Goal: Transaction & Acquisition: Purchase product/service

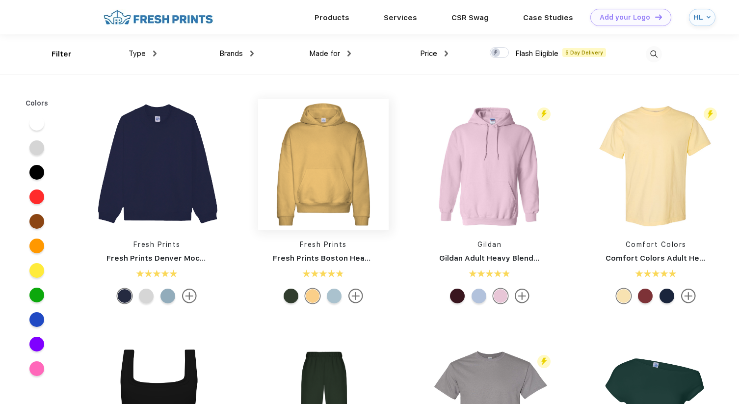
scroll to position [0, 0]
click at [344, 23] on div "Products" at bounding box center [332, 17] width 69 height 34
click at [343, 19] on link "Products" at bounding box center [332, 16] width 35 height 9
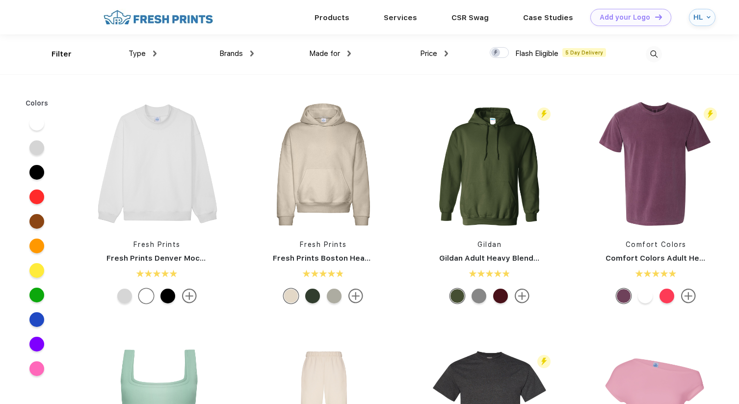
scroll to position [0, 0]
click at [181, 20] on img at bounding box center [158, 16] width 115 height 17
click at [335, 17] on link "Products" at bounding box center [332, 16] width 35 height 9
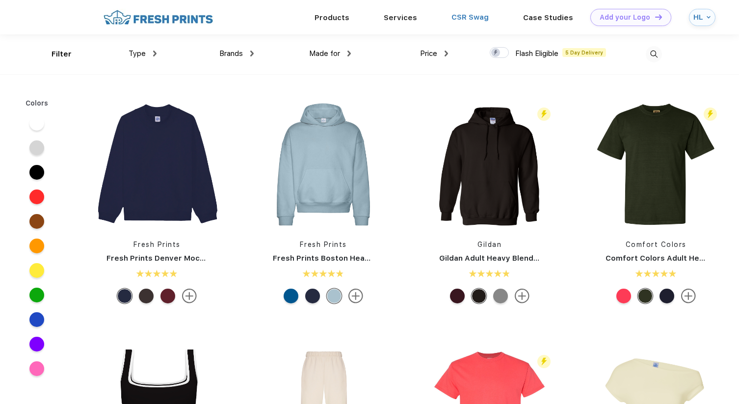
click at [462, 18] on link "CSR Swag" at bounding box center [470, 17] width 37 height 9
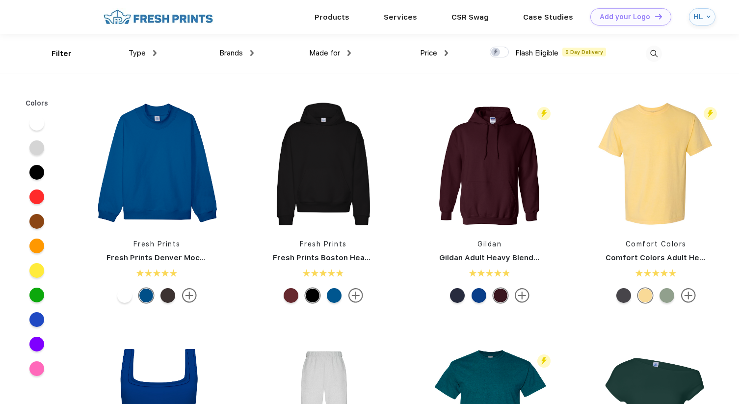
click at [149, 15] on img at bounding box center [158, 16] width 115 height 17
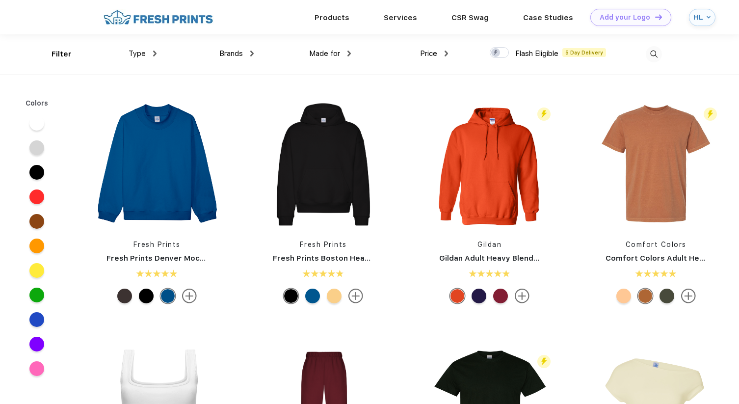
click at [337, 59] on div "Made for Unisex Women Men Youth" at bounding box center [302, 54] width 97 height 40
click at [337, 52] on span "Made for" at bounding box center [324, 53] width 31 height 9
click at [348, 54] on div "Made for" at bounding box center [330, 53] width 42 height 11
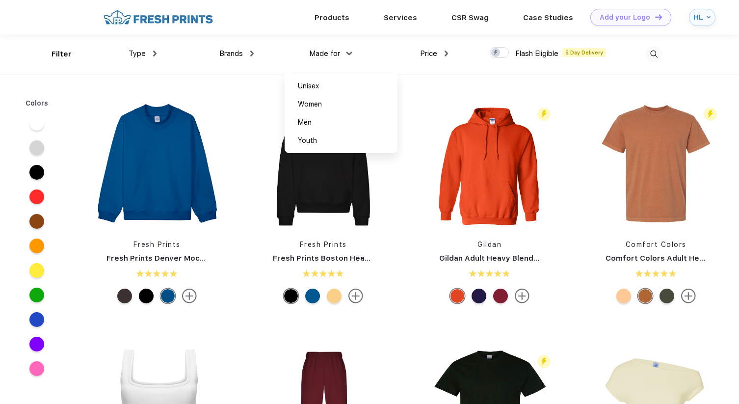
click at [347, 57] on div "Made for" at bounding box center [330, 53] width 42 height 11
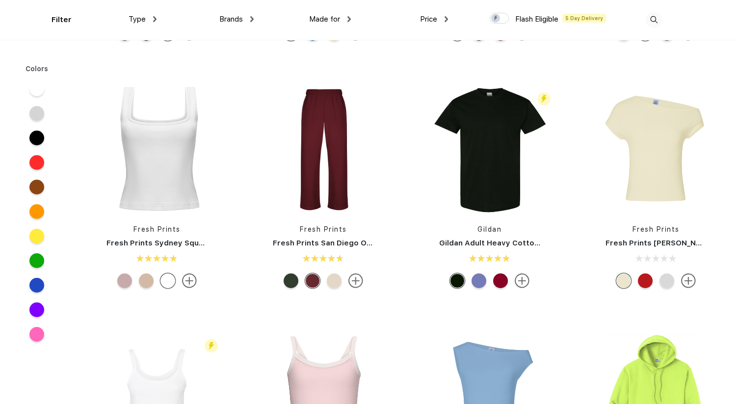
scroll to position [249, 0]
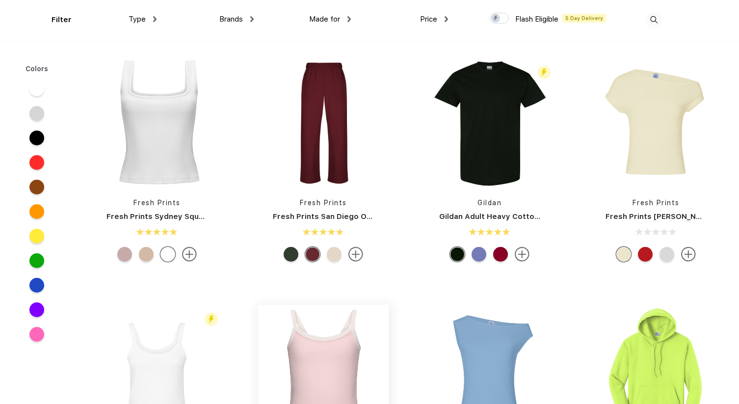
click at [318, 353] on img at bounding box center [323, 370] width 131 height 131
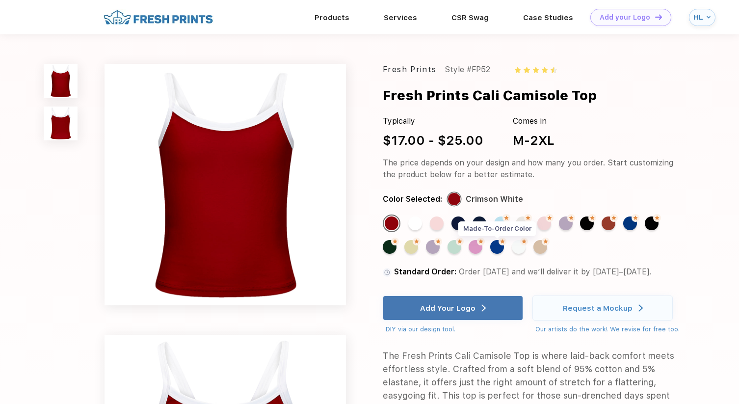
click at [497, 251] on div "Made-to-Order Color" at bounding box center [497, 247] width 14 height 14
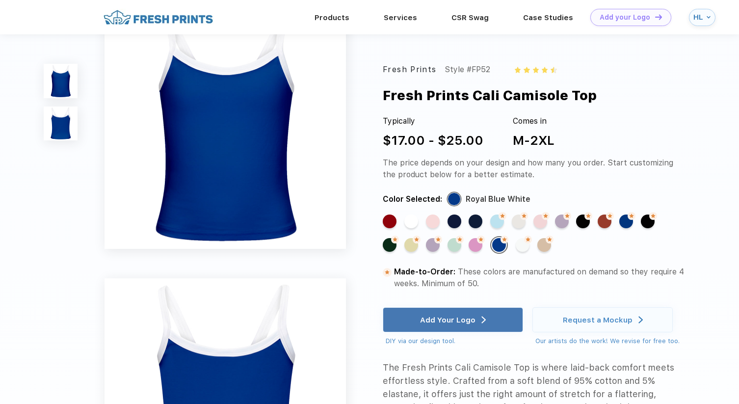
scroll to position [25, 0]
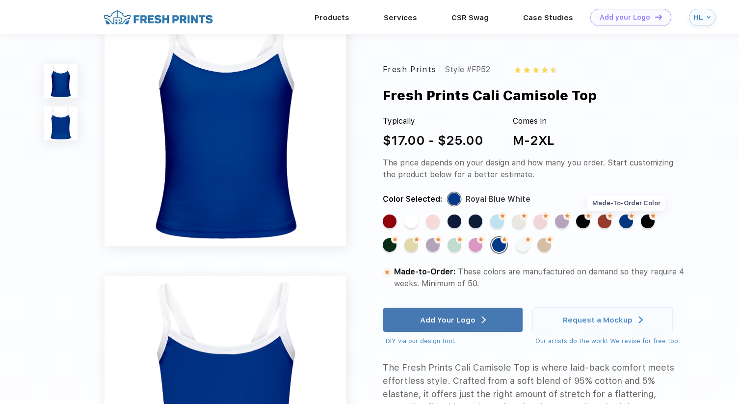
click at [629, 224] on div "Made-to-Order Color" at bounding box center [627, 222] width 14 height 14
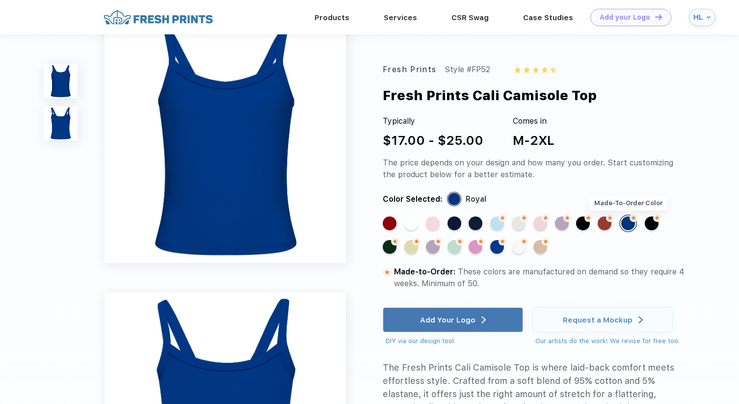
scroll to position [0, 0]
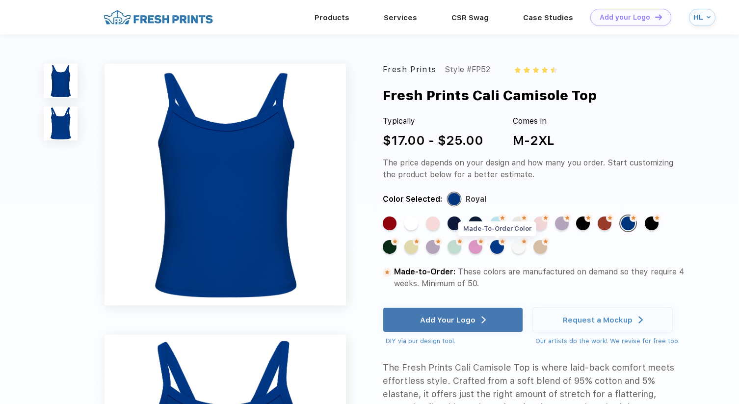
click at [498, 249] on div "Made-to-Order Color" at bounding box center [497, 247] width 14 height 14
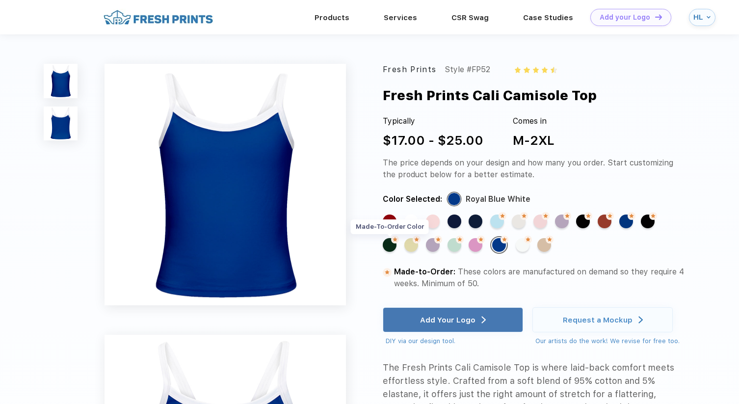
click at [397, 240] on img at bounding box center [395, 240] width 8 height 8
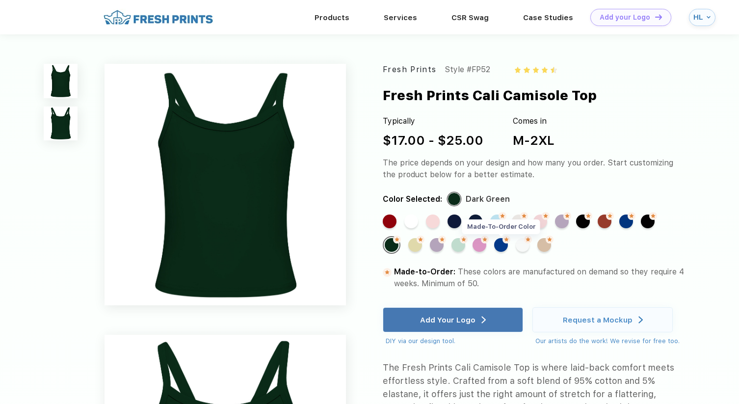
click at [495, 245] on div "Made-to-Order Color" at bounding box center [501, 245] width 14 height 14
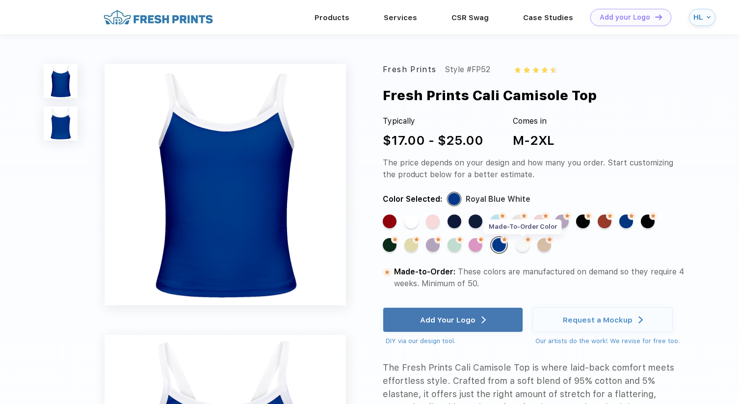
click at [519, 245] on div "Made-to-Order Color" at bounding box center [523, 245] width 14 height 14
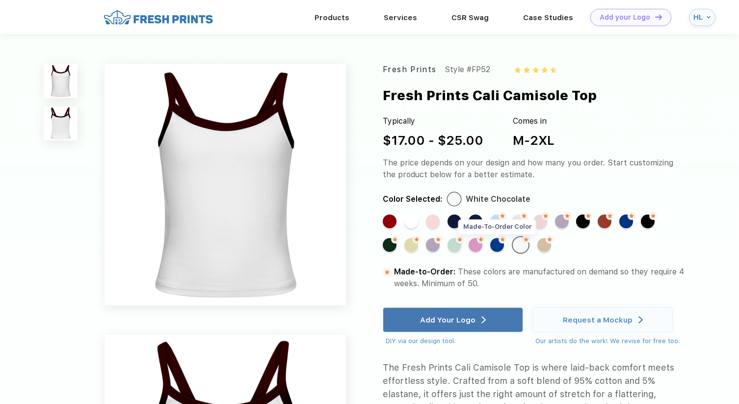
click at [502, 247] on div "Made-to-Order Color" at bounding box center [497, 245] width 14 height 14
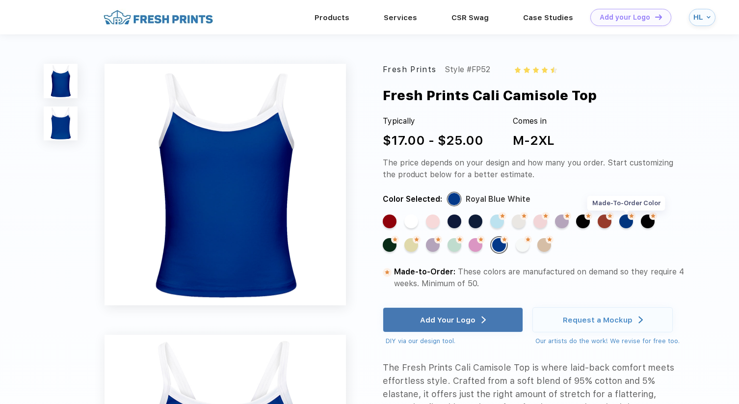
click at [622, 220] on div "Made-to-Order Color" at bounding box center [627, 222] width 14 height 14
